Goal: Task Accomplishment & Management: Manage account settings

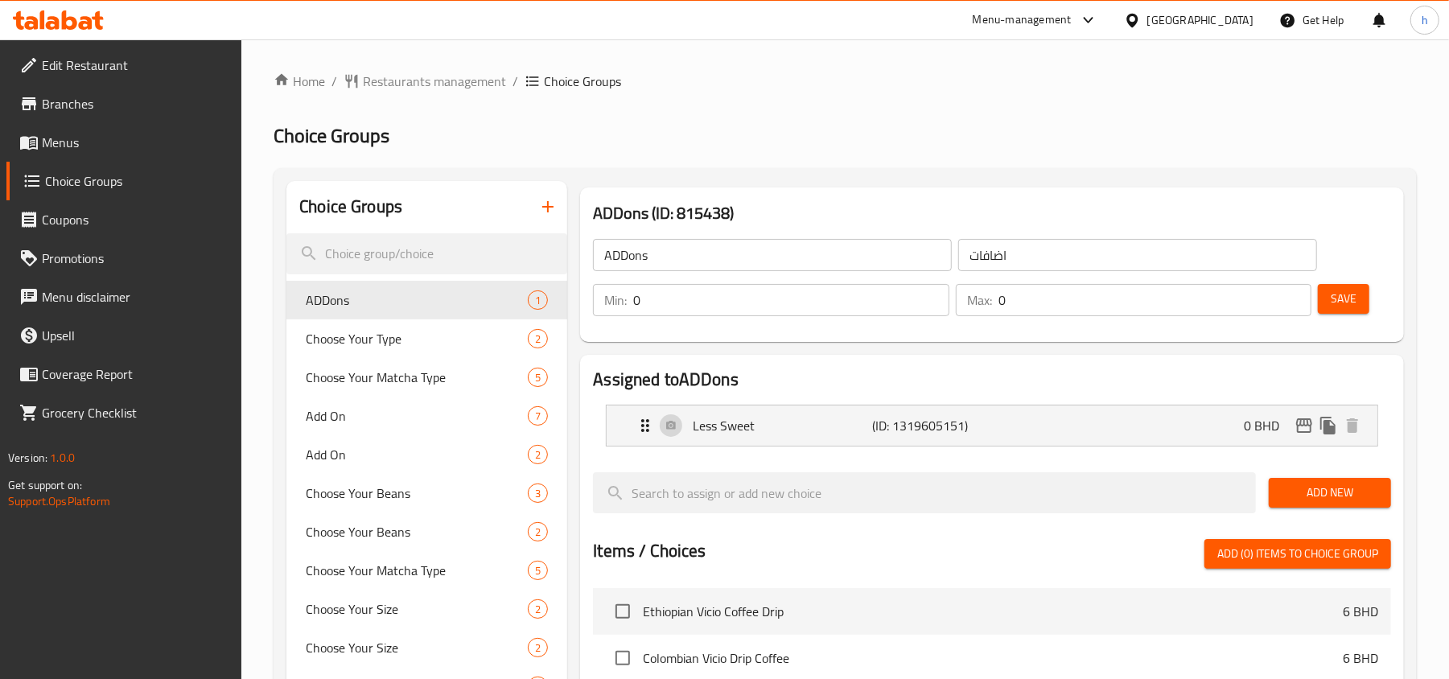
click at [1072, 26] on div "Menu-management" at bounding box center [1022, 19] width 99 height 19
click at [967, 185] on div "Restaurant-Management" at bounding box center [1002, 178] width 126 height 18
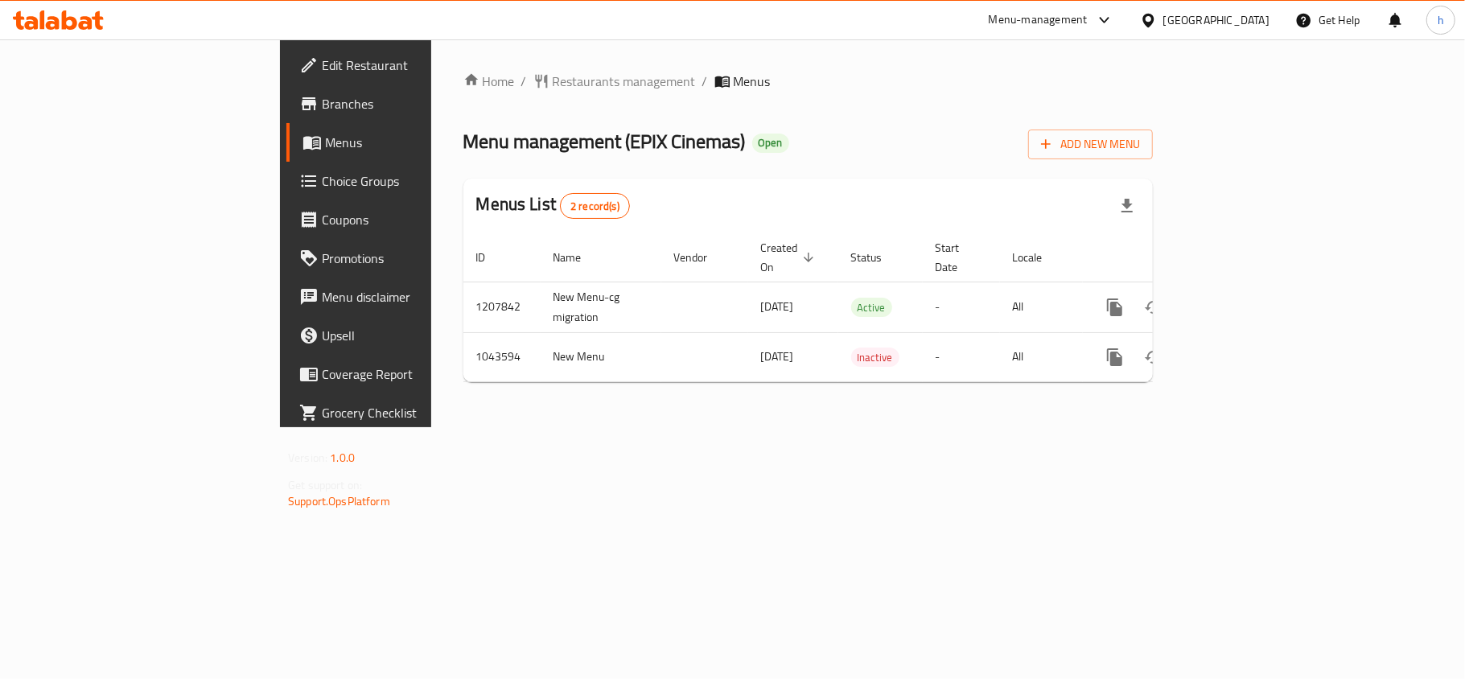
click at [1234, 23] on div "[GEOGRAPHIC_DATA]" at bounding box center [1217, 20] width 106 height 18
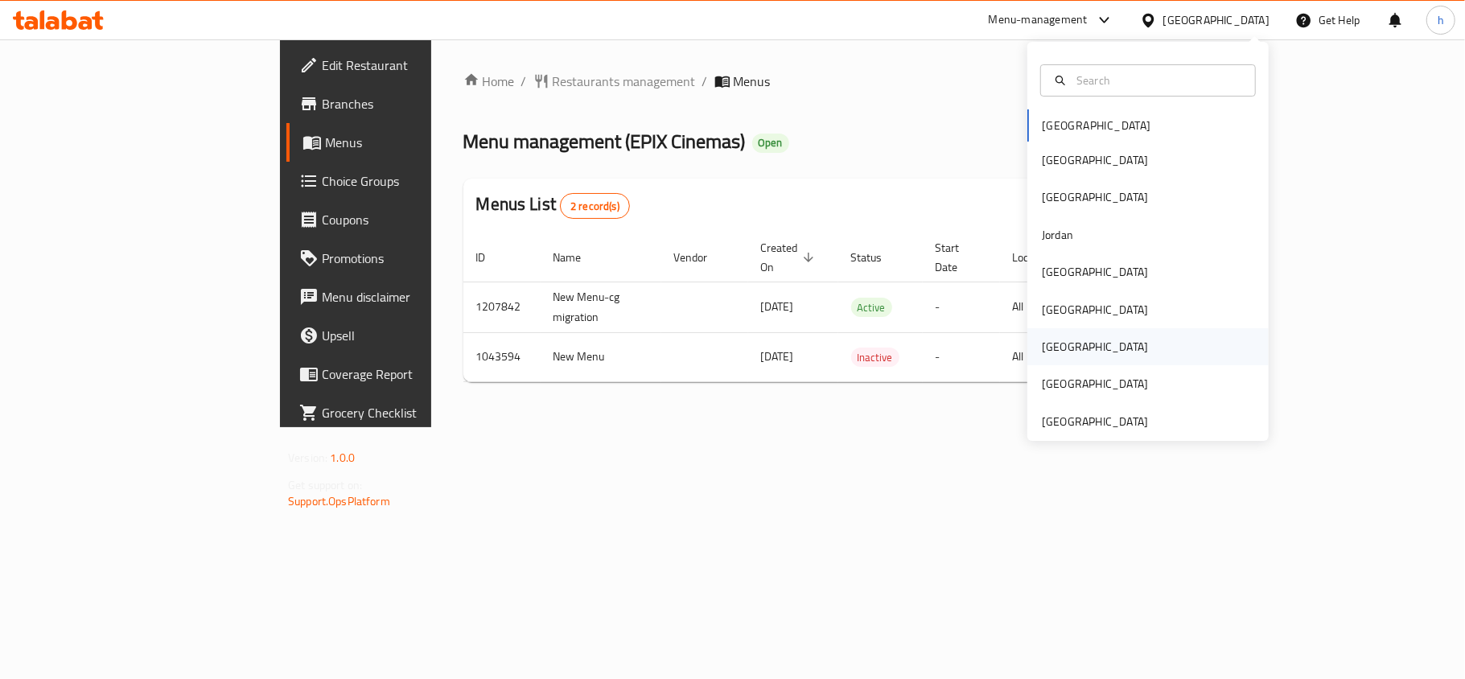
click at [1048, 339] on div "[GEOGRAPHIC_DATA]" at bounding box center [1095, 347] width 106 height 18
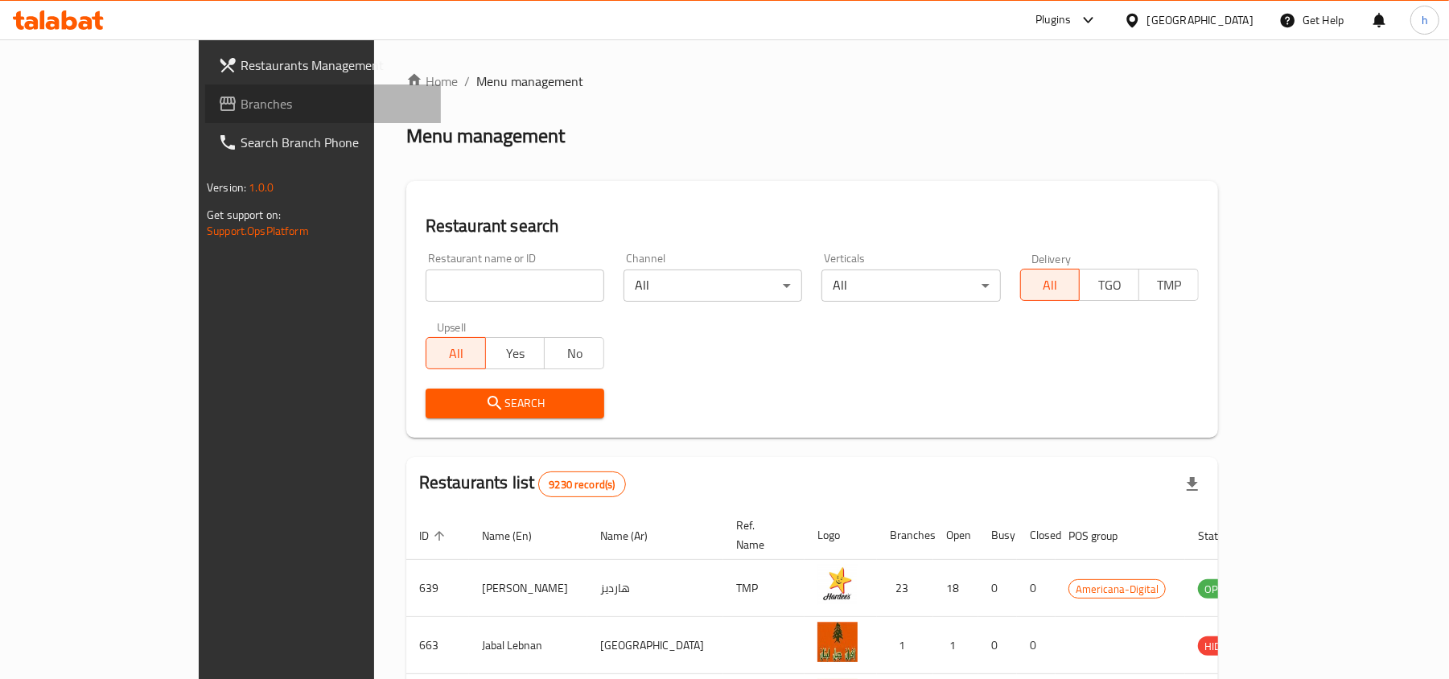
click at [205, 114] on link "Branches" at bounding box center [323, 103] width 236 height 39
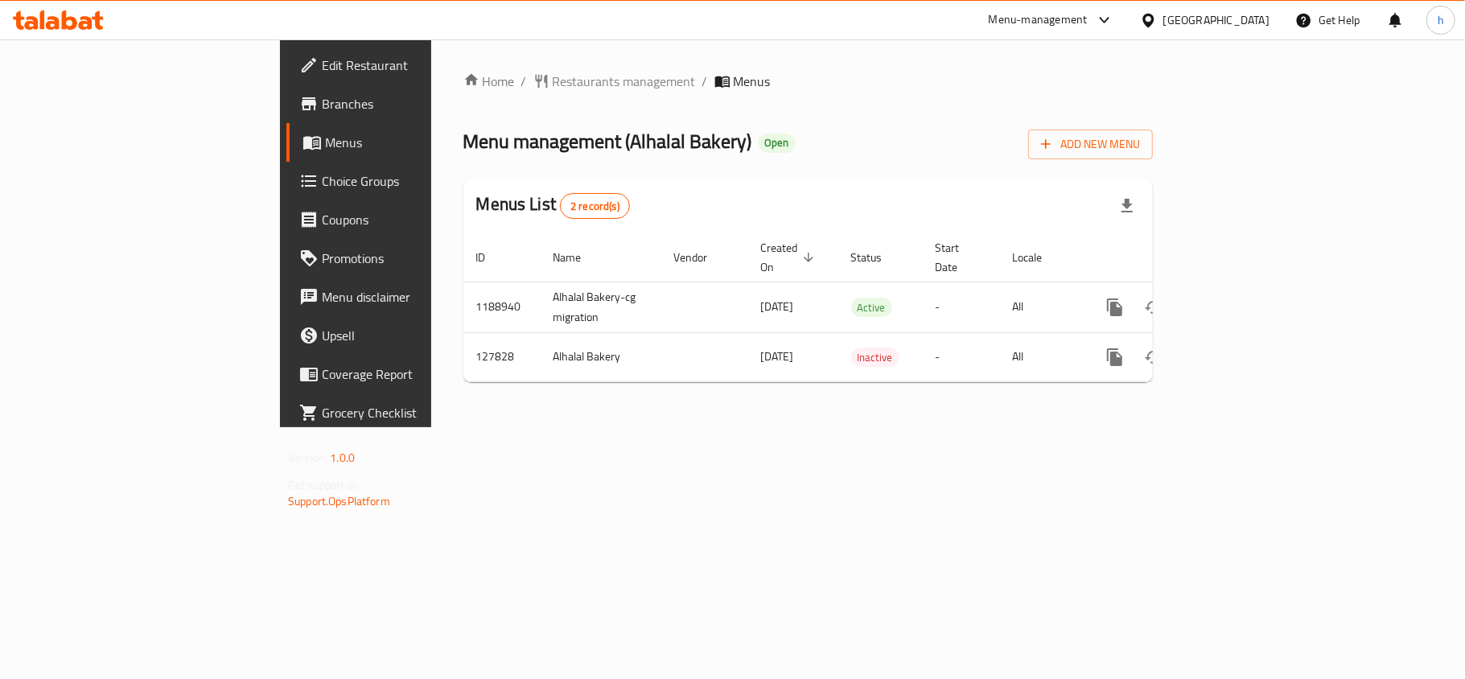
click at [1243, 24] on div "[GEOGRAPHIC_DATA]" at bounding box center [1217, 20] width 106 height 18
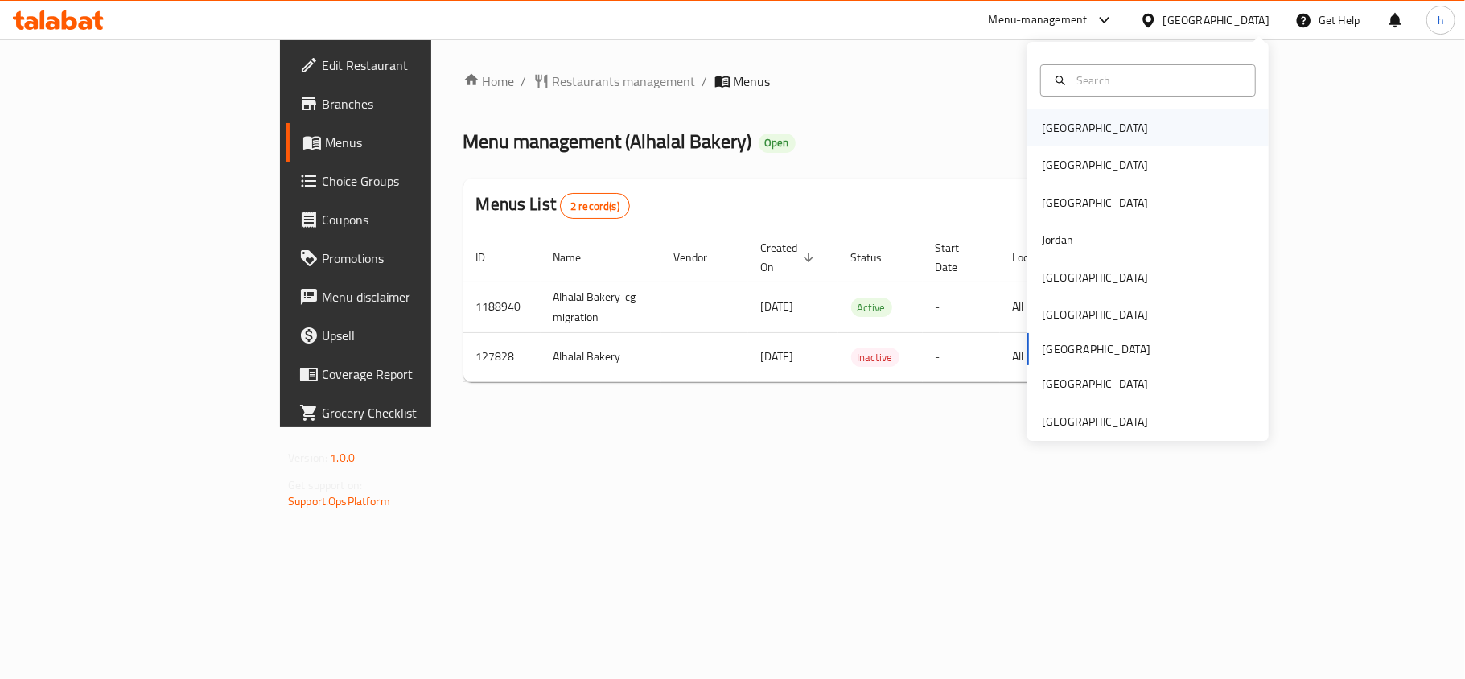
click at [1146, 129] on div "[GEOGRAPHIC_DATA]" at bounding box center [1148, 127] width 241 height 37
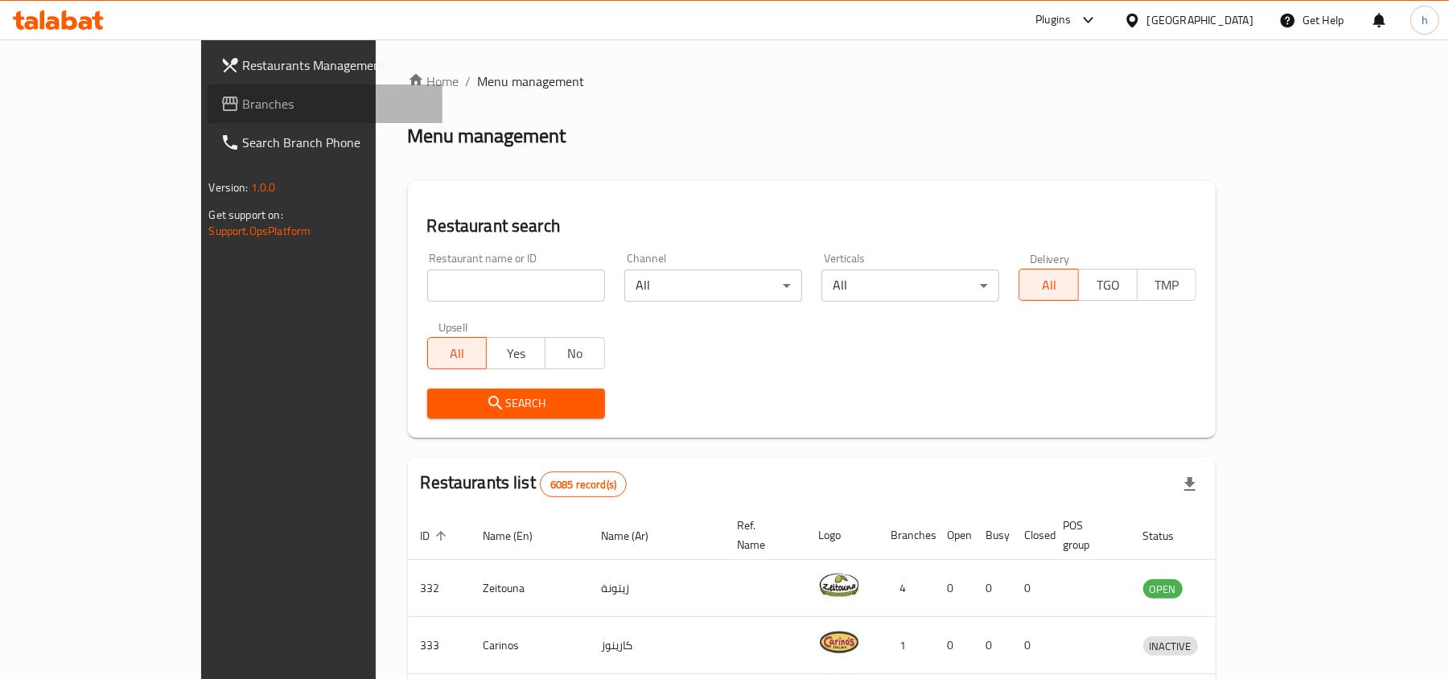
click at [243, 113] on span "Branches" at bounding box center [337, 103] width 188 height 19
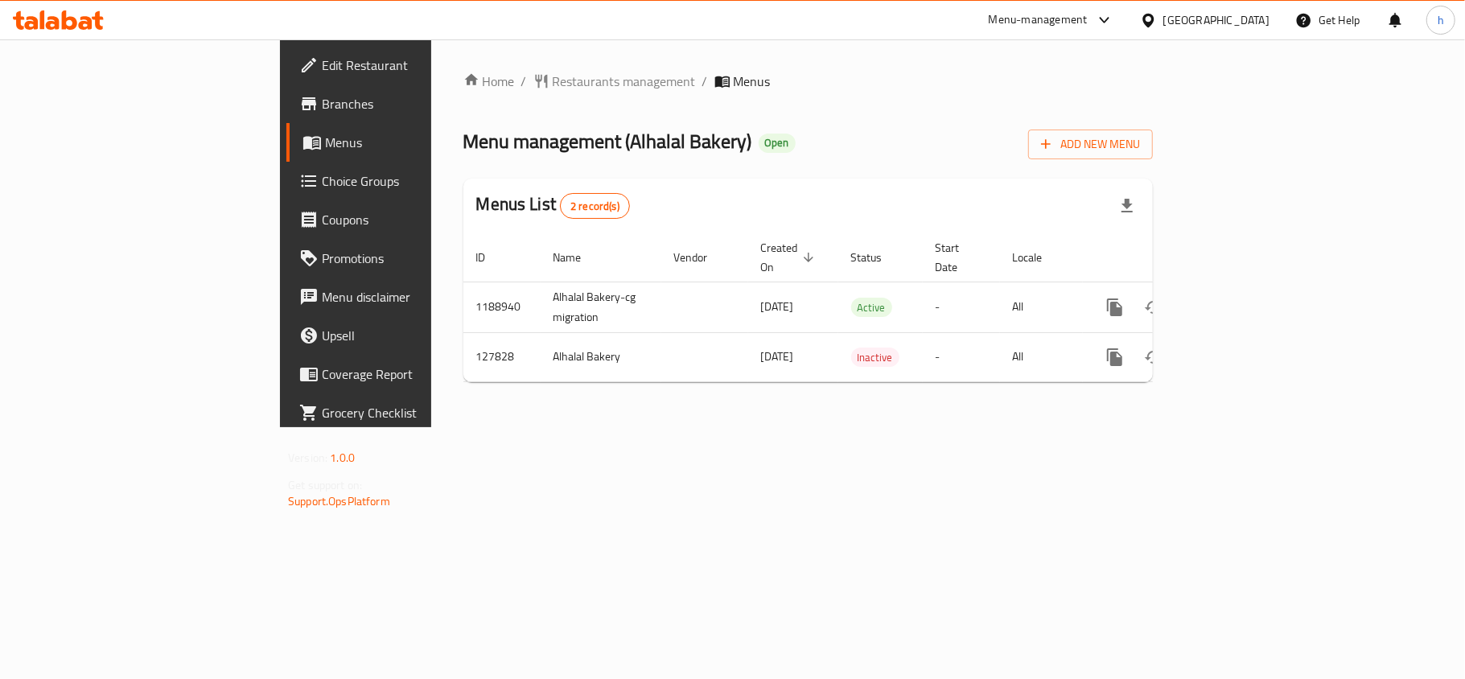
click at [1164, 18] on div at bounding box center [1151, 20] width 23 height 18
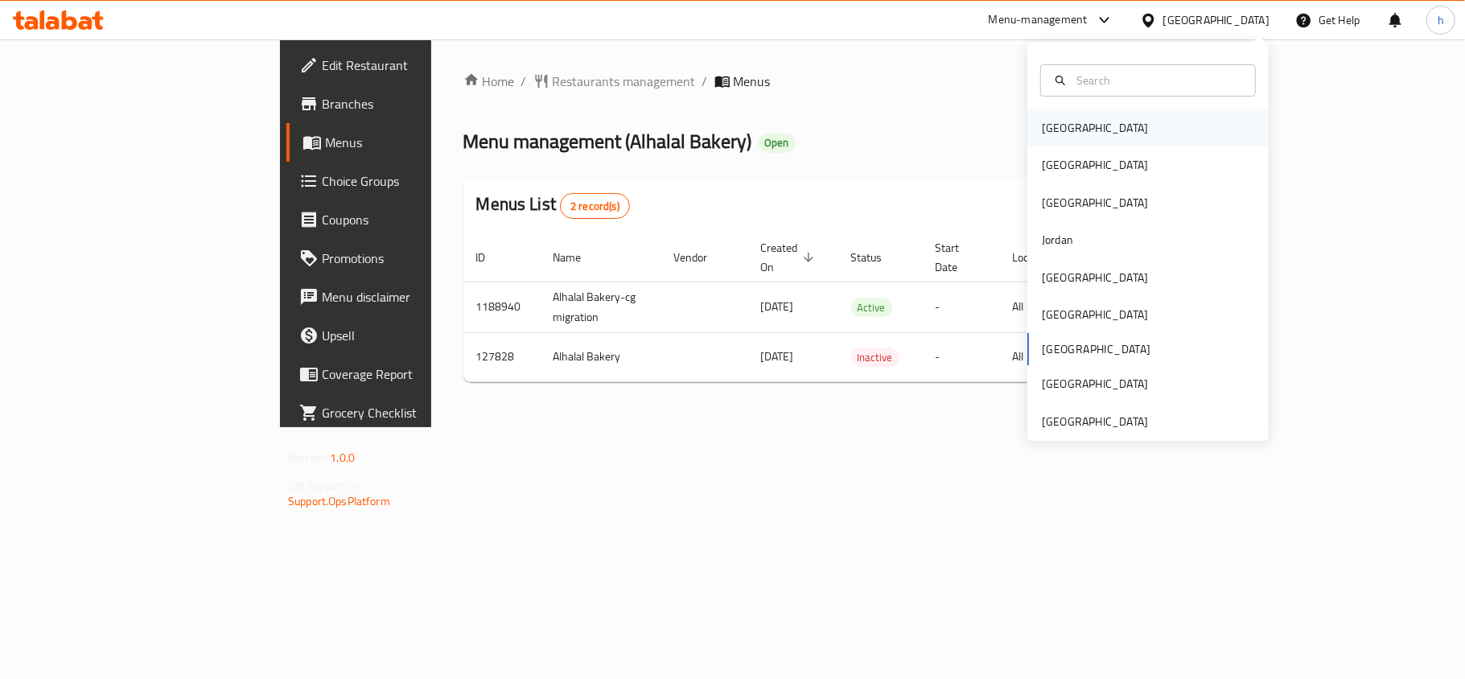
click at [1096, 133] on div "[GEOGRAPHIC_DATA]" at bounding box center [1148, 127] width 241 height 37
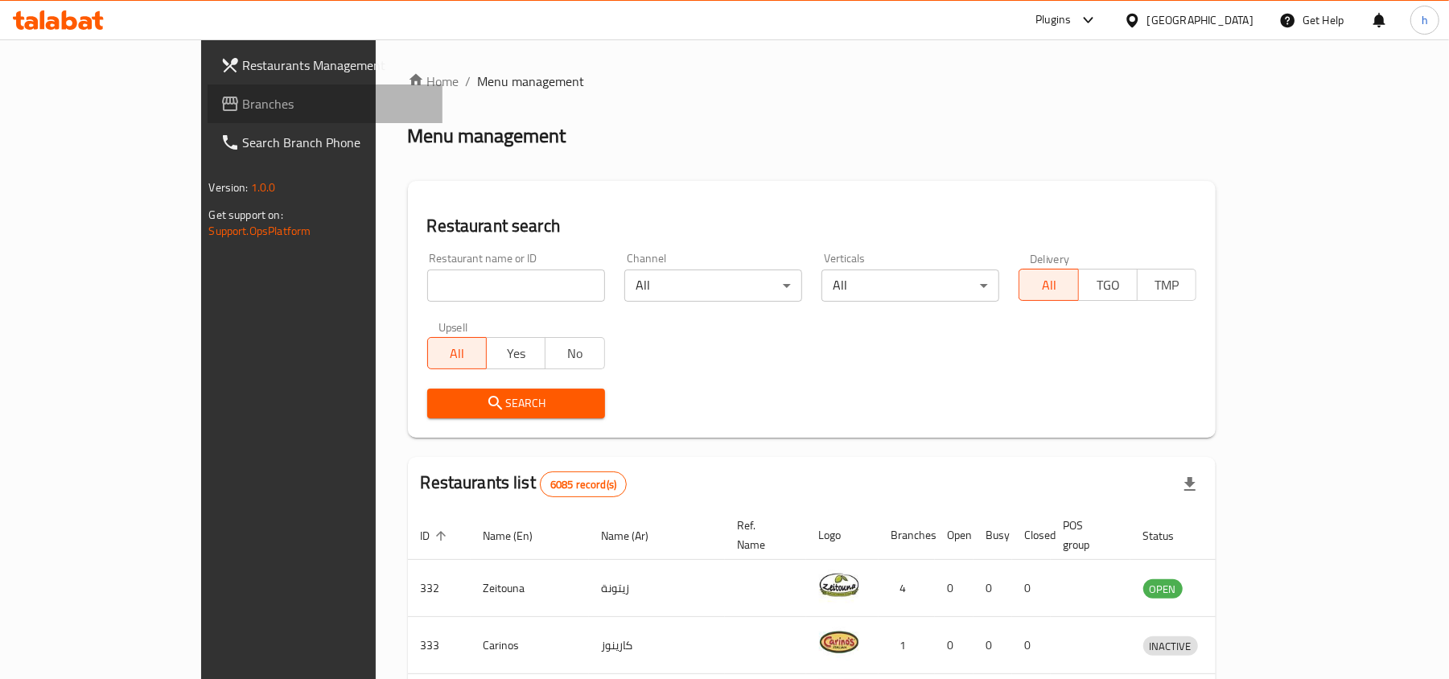
click at [243, 94] on span "Branches" at bounding box center [337, 103] width 188 height 19
